Goal: Task Accomplishment & Management: Manage account settings

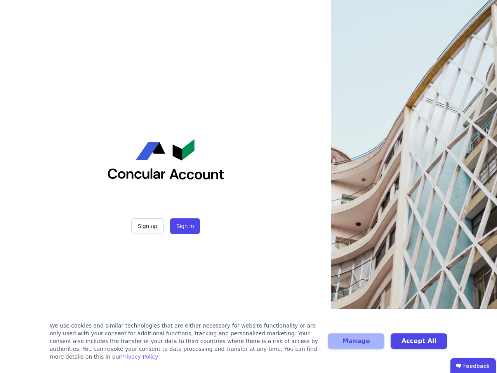
click at [248, 186] on div "Sign up Sign in" at bounding box center [166, 186] width 194 height 373
click at [148, 226] on button "Sign up" at bounding box center [147, 226] width 33 height 16
click at [184, 226] on button "Sign in" at bounding box center [185, 226] width 30 height 16
click at [248, 345] on div "We use cookies and similar technologies that are either necessary for website f…" at bounding box center [184, 340] width 269 height 39
click at [356, 345] on button "Manage" at bounding box center [356, 341] width 57 height 16
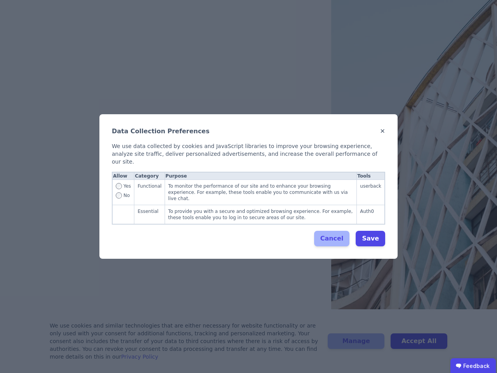
click at [419, 345] on div "Data Collection Preferences ✕ We use data collected by cookies and JavaScript l…" at bounding box center [248, 186] width 497 height 373
click at [473, 365] on ubdiv "Feedback" at bounding box center [472, 366] width 45 height 16
